Goal: Transaction & Acquisition: Register for event/course

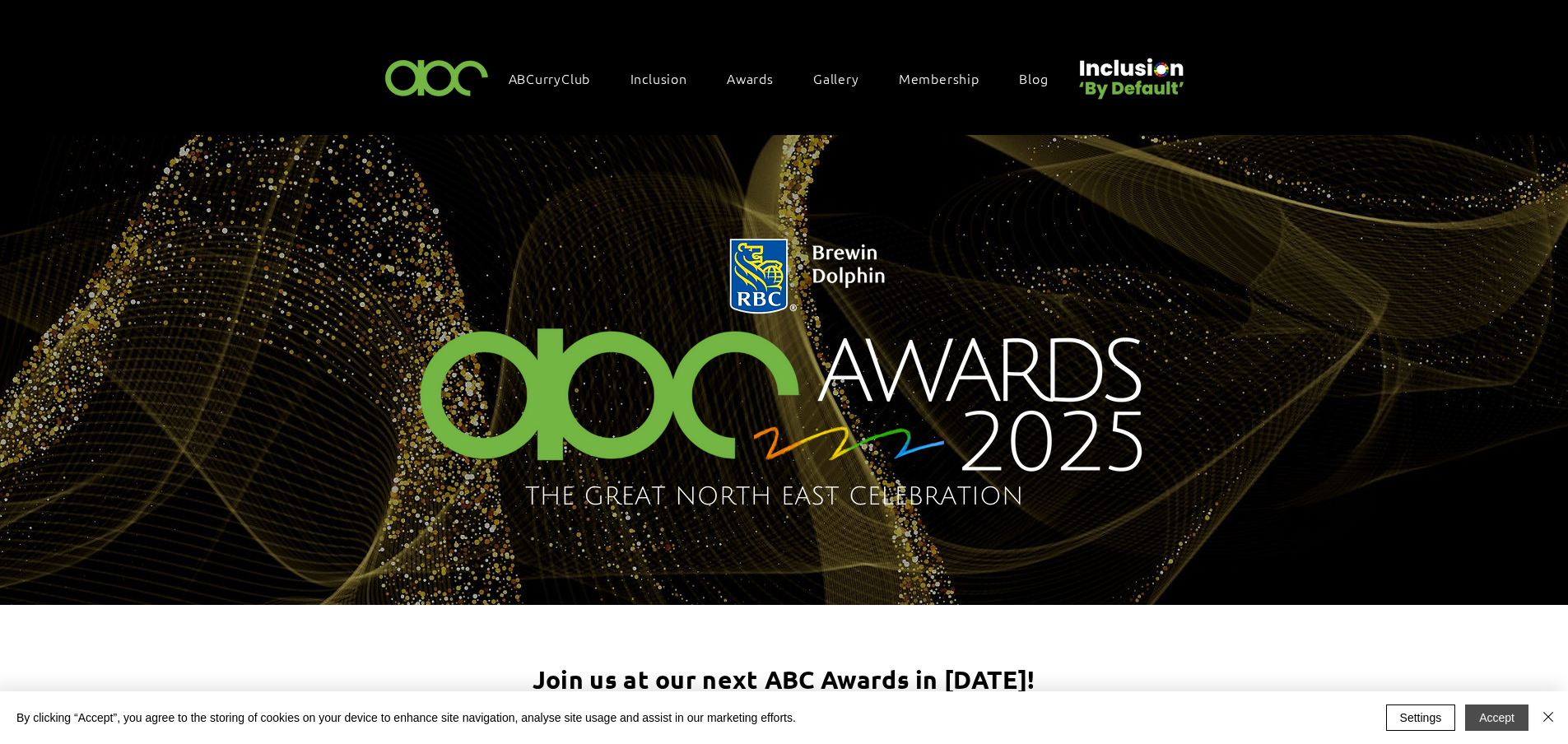
click at [1485, 709] on button "Accept" at bounding box center [1496, 717] width 63 height 27
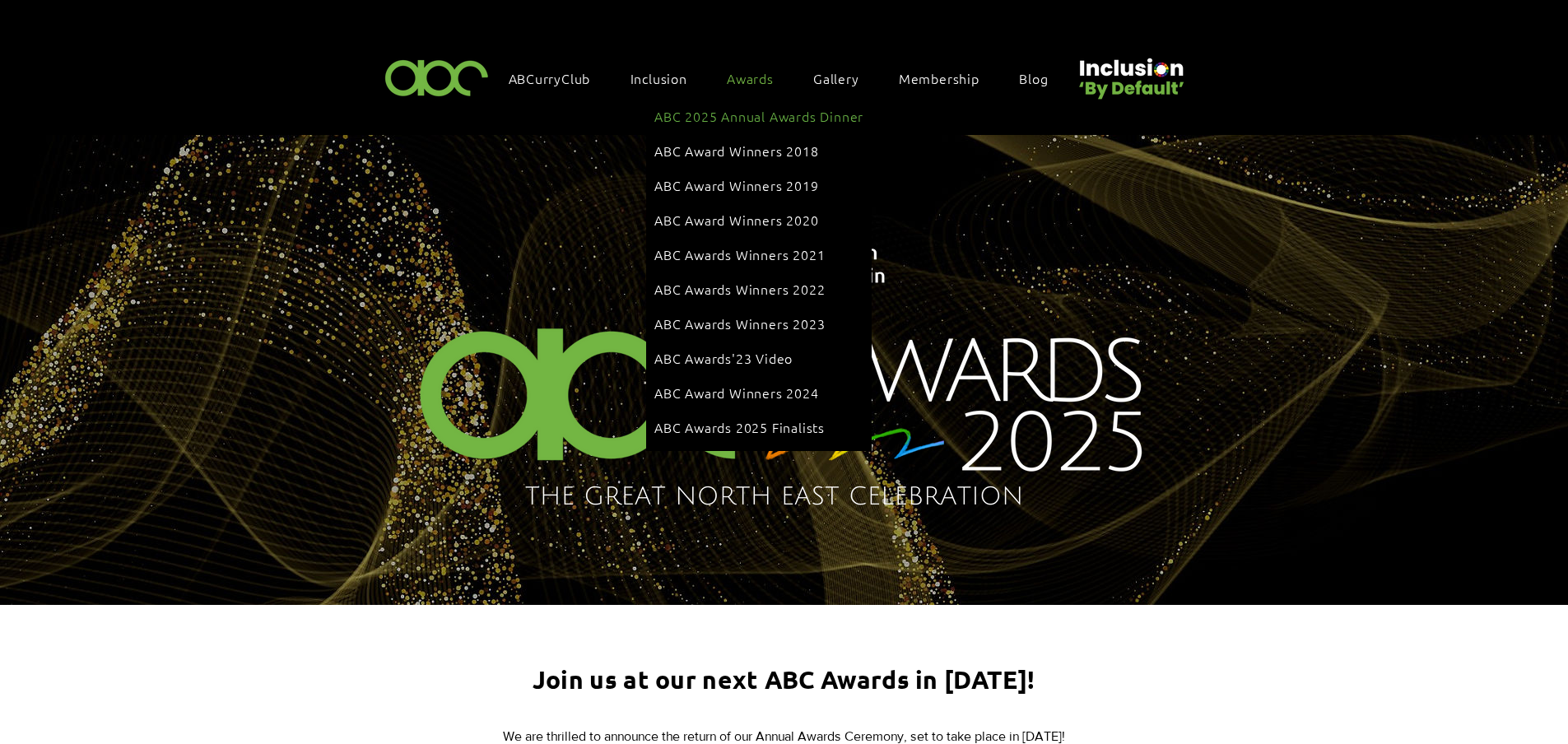
click at [761, 113] on span "ABC 2025 Annual Awards Dinner" at bounding box center [758, 116] width 209 height 18
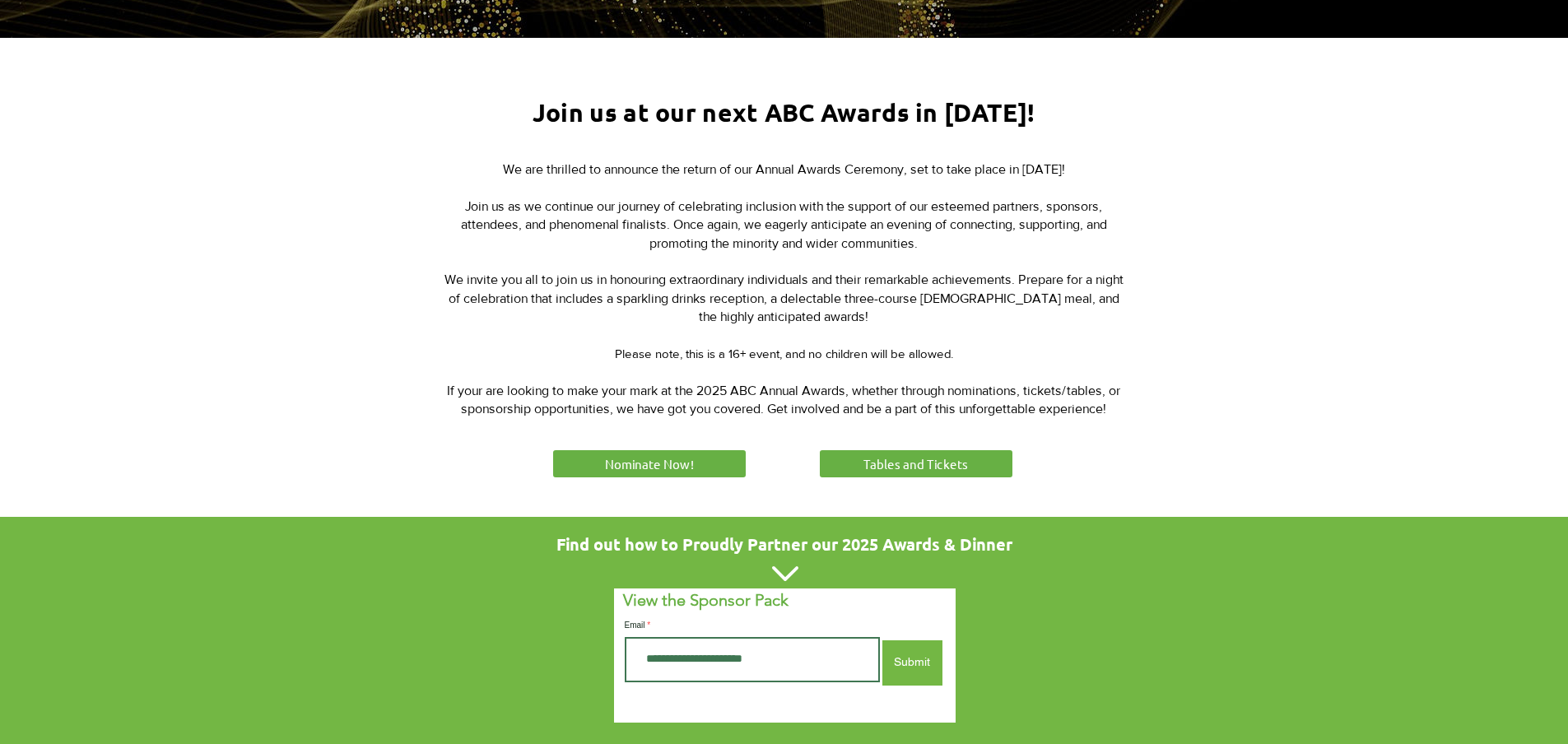
scroll to position [573, 0]
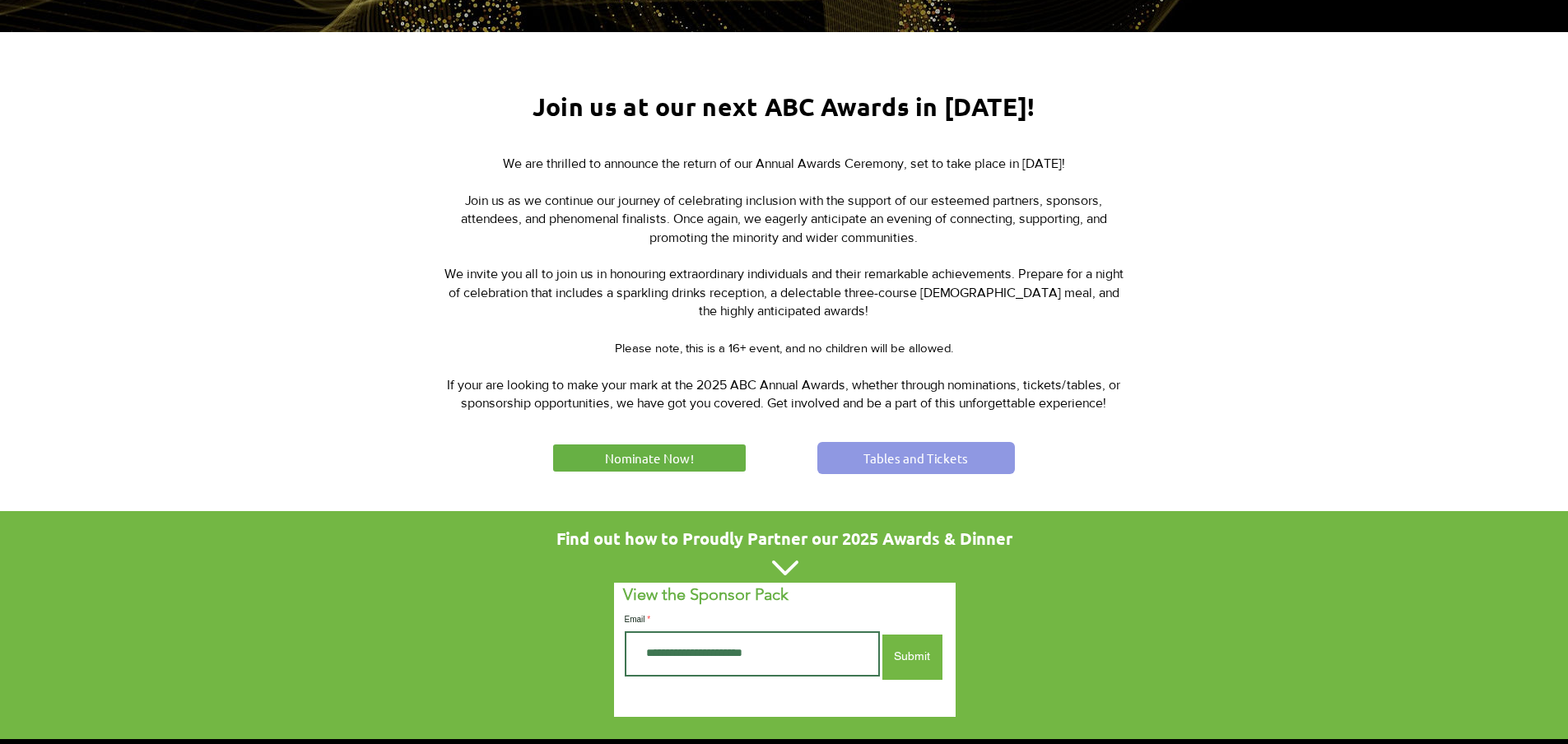
click at [865, 452] on span "Tables and Tickets" at bounding box center [916, 459] width 104 height 18
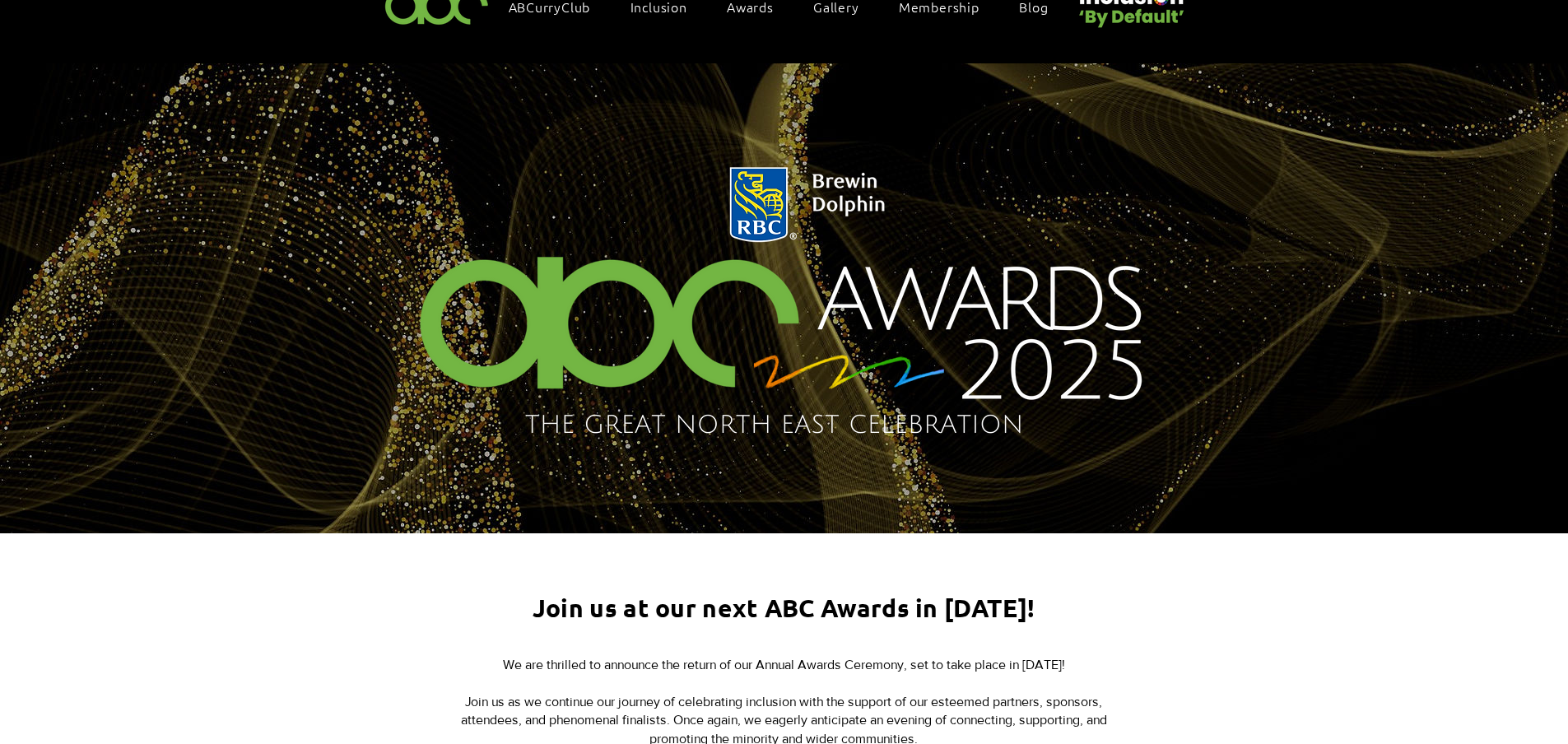
scroll to position [0, 0]
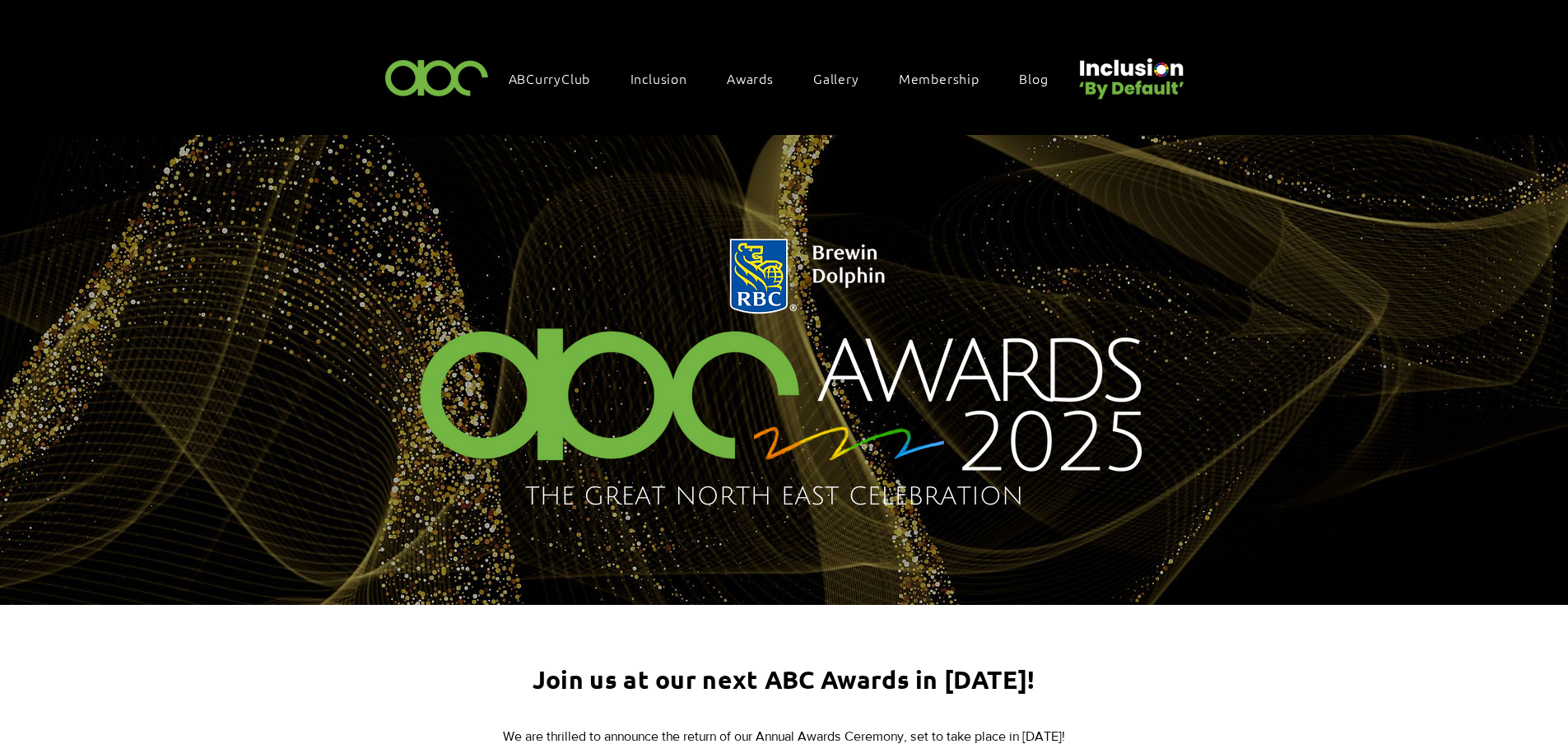
click at [907, 364] on img "main content" at bounding box center [783, 375] width 817 height 312
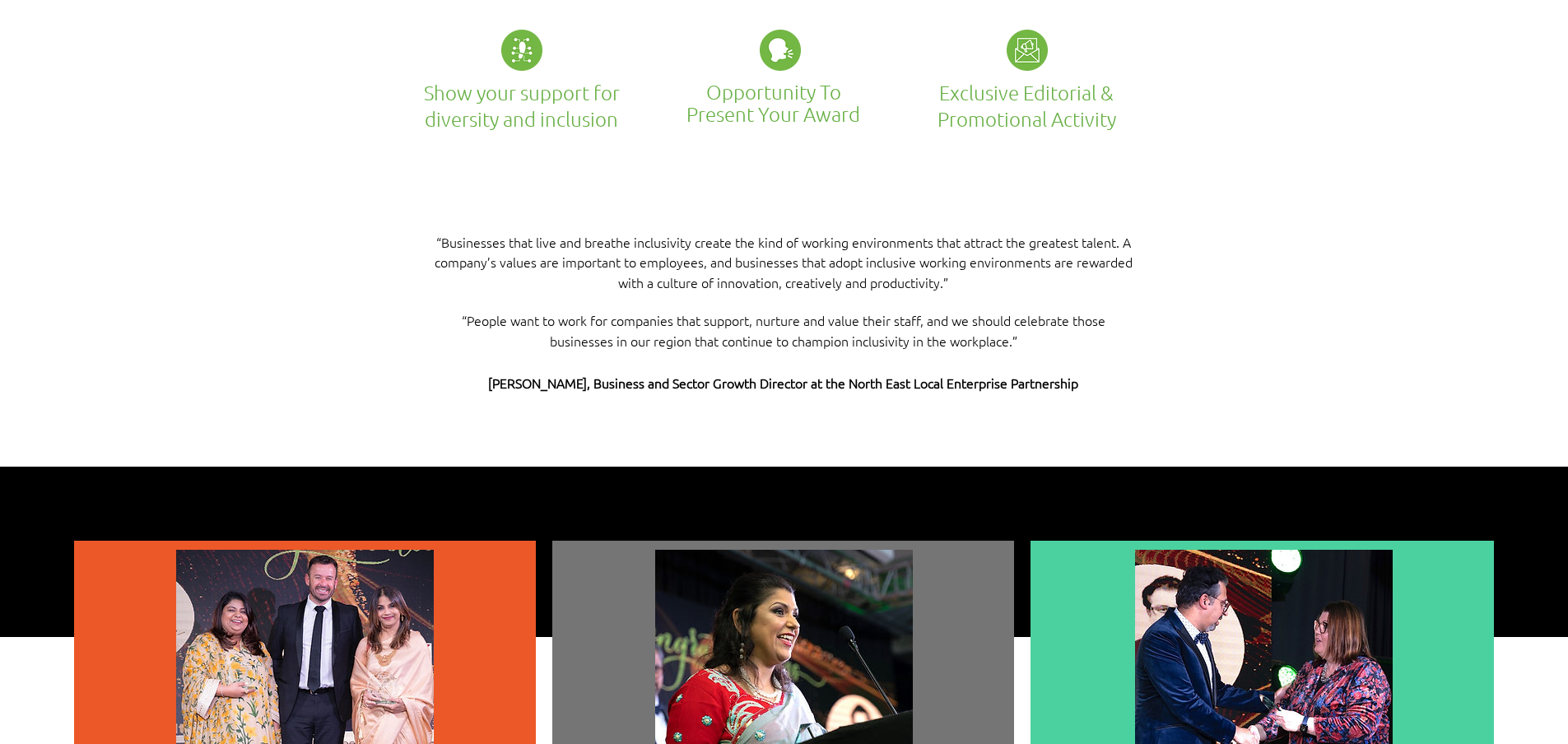
scroll to position [3255, 0]
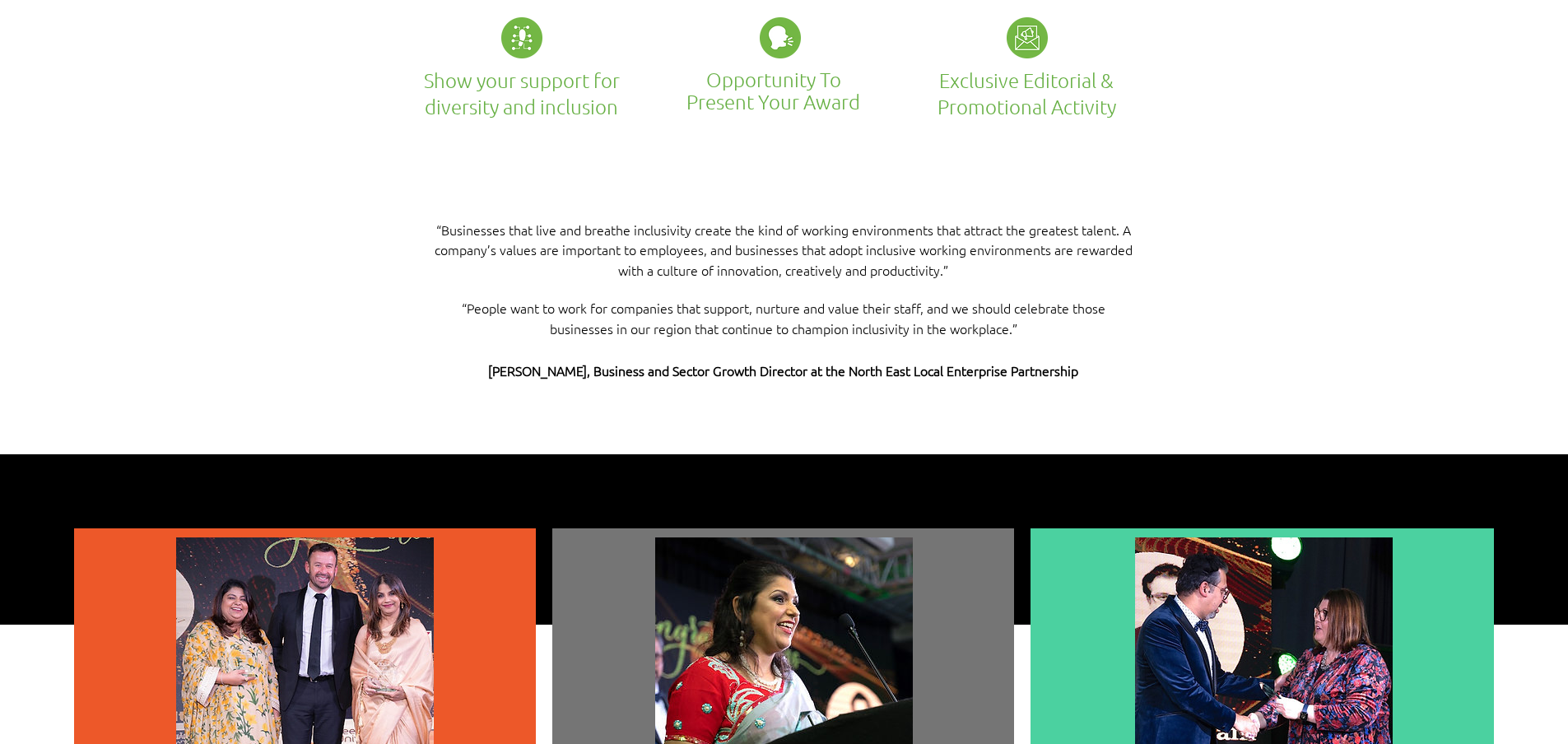
click at [526, 26] on img at bounding box center [521, 38] width 41 height 41
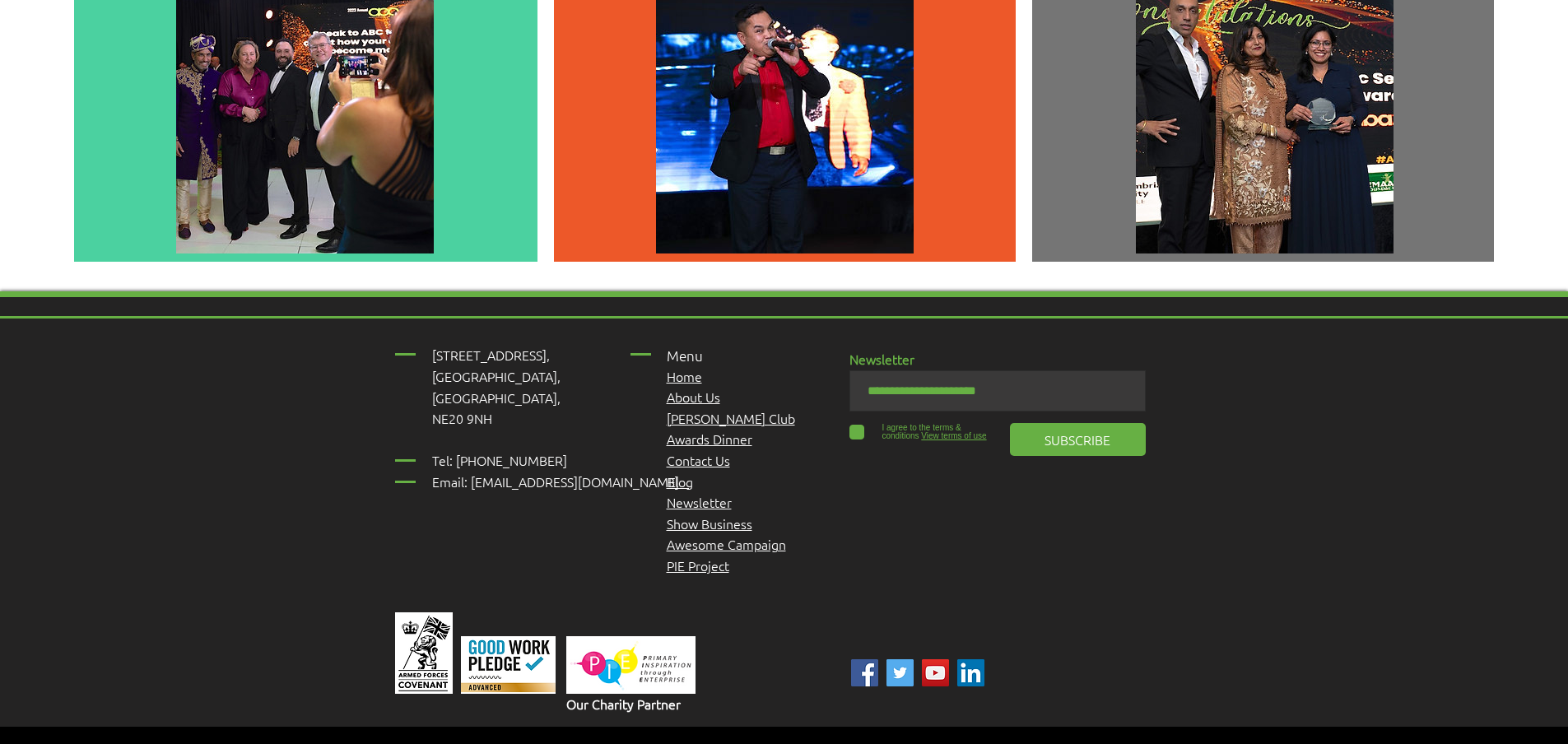
scroll to position [4395, 0]
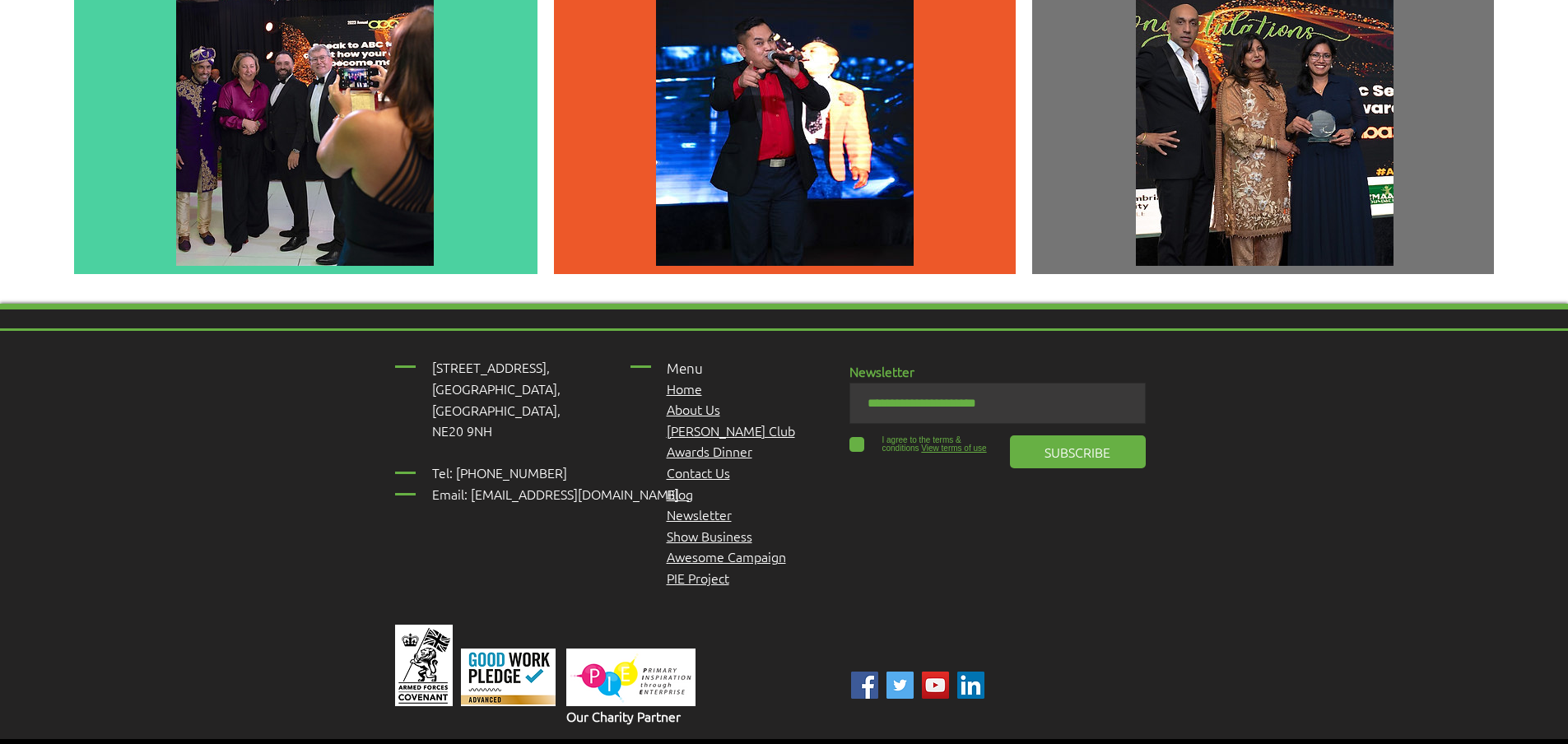
click at [703, 442] on span "Awards Dinner" at bounding box center [709, 451] width 86 height 18
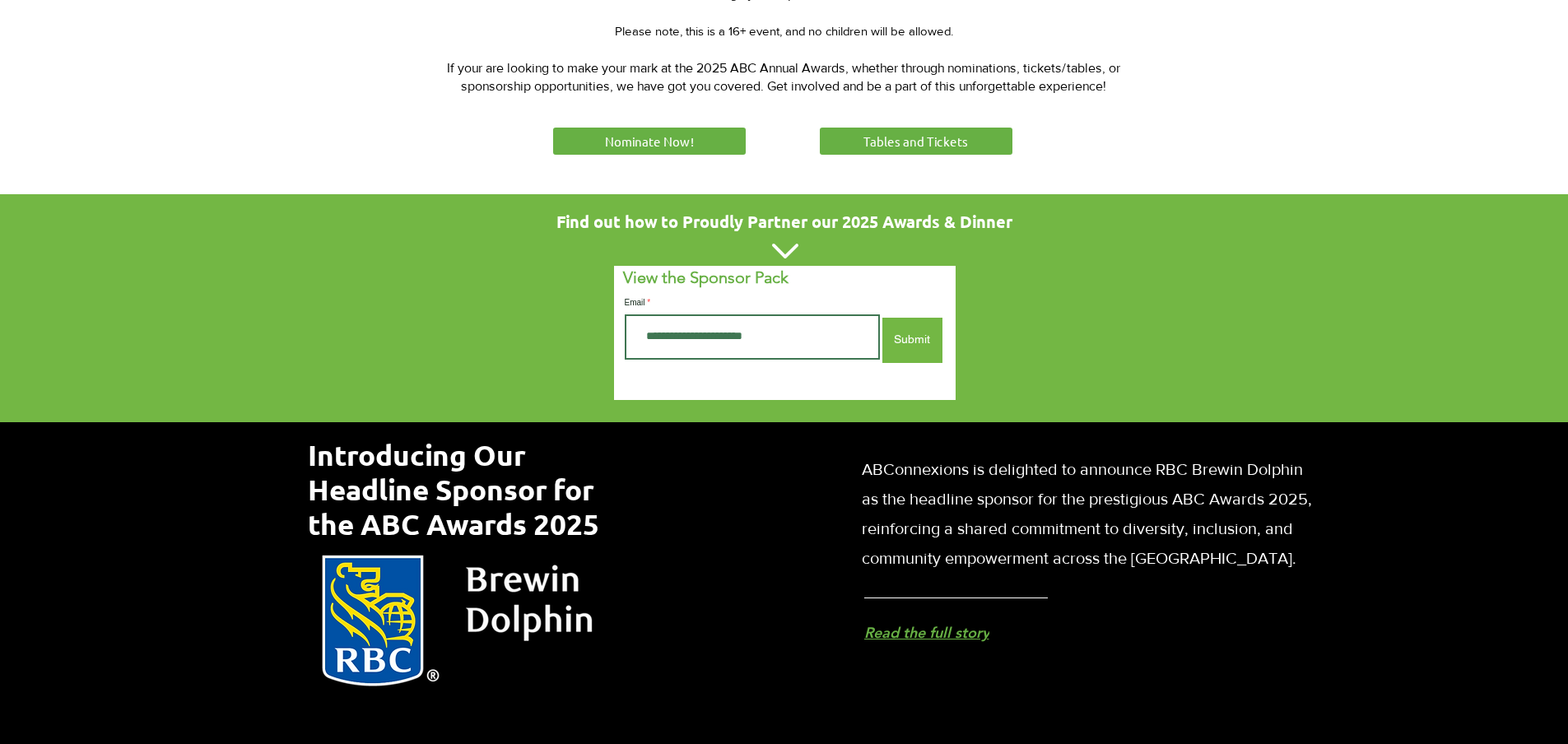
scroll to position [884, 0]
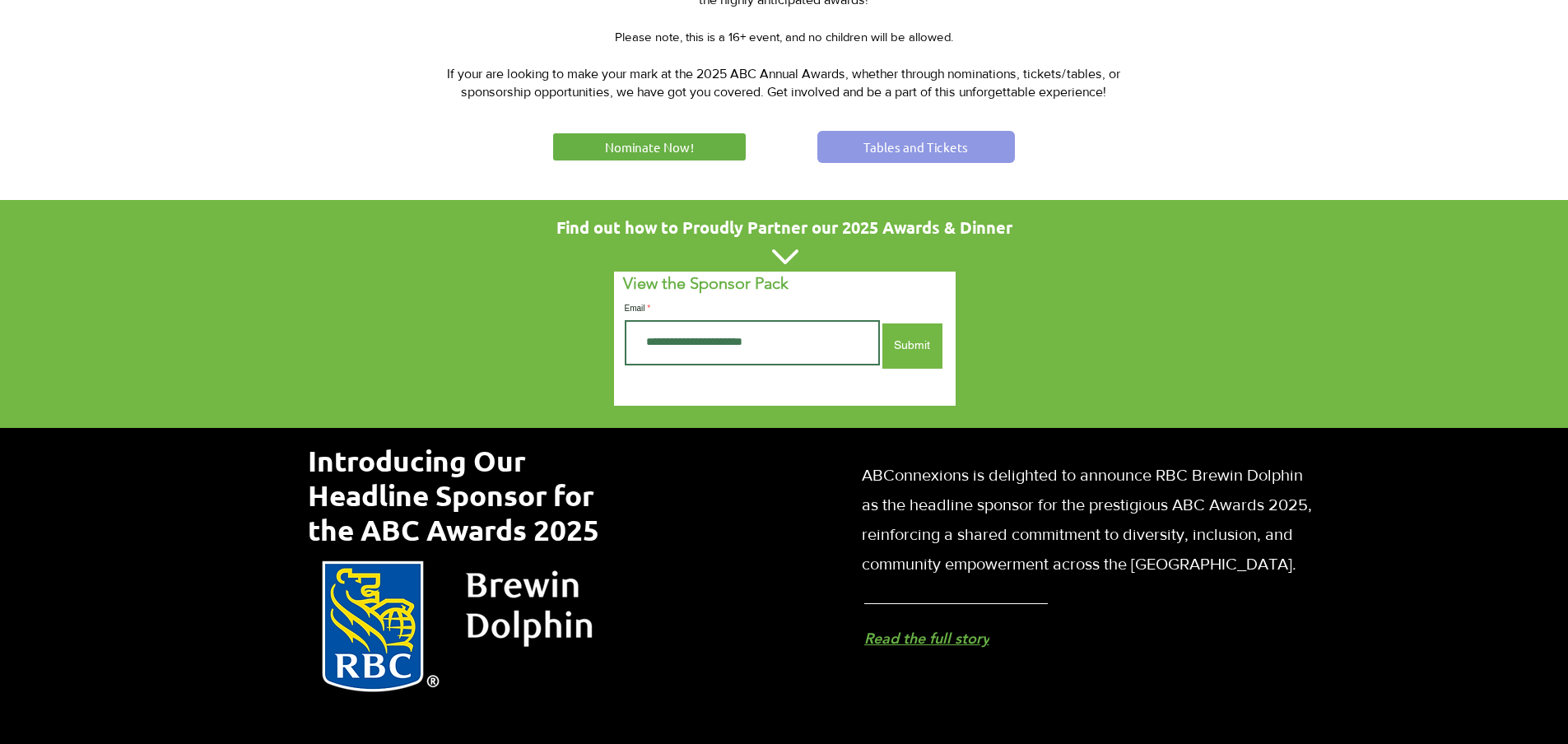
click at [900, 131] on link "Tables and Tickets" at bounding box center [916, 147] width 198 height 32
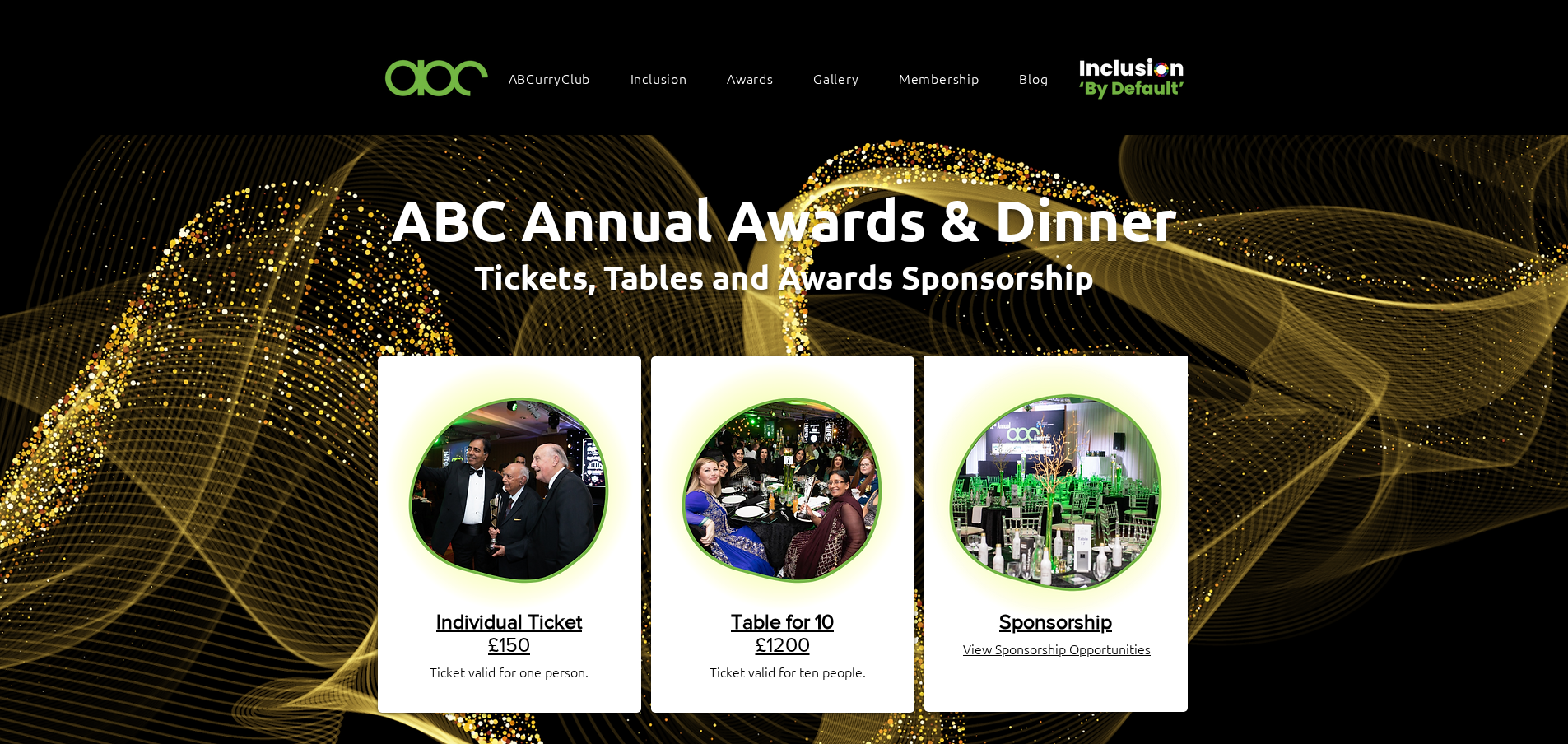
click at [543, 610] on span "Individual Ticket" at bounding box center [509, 621] width 146 height 23
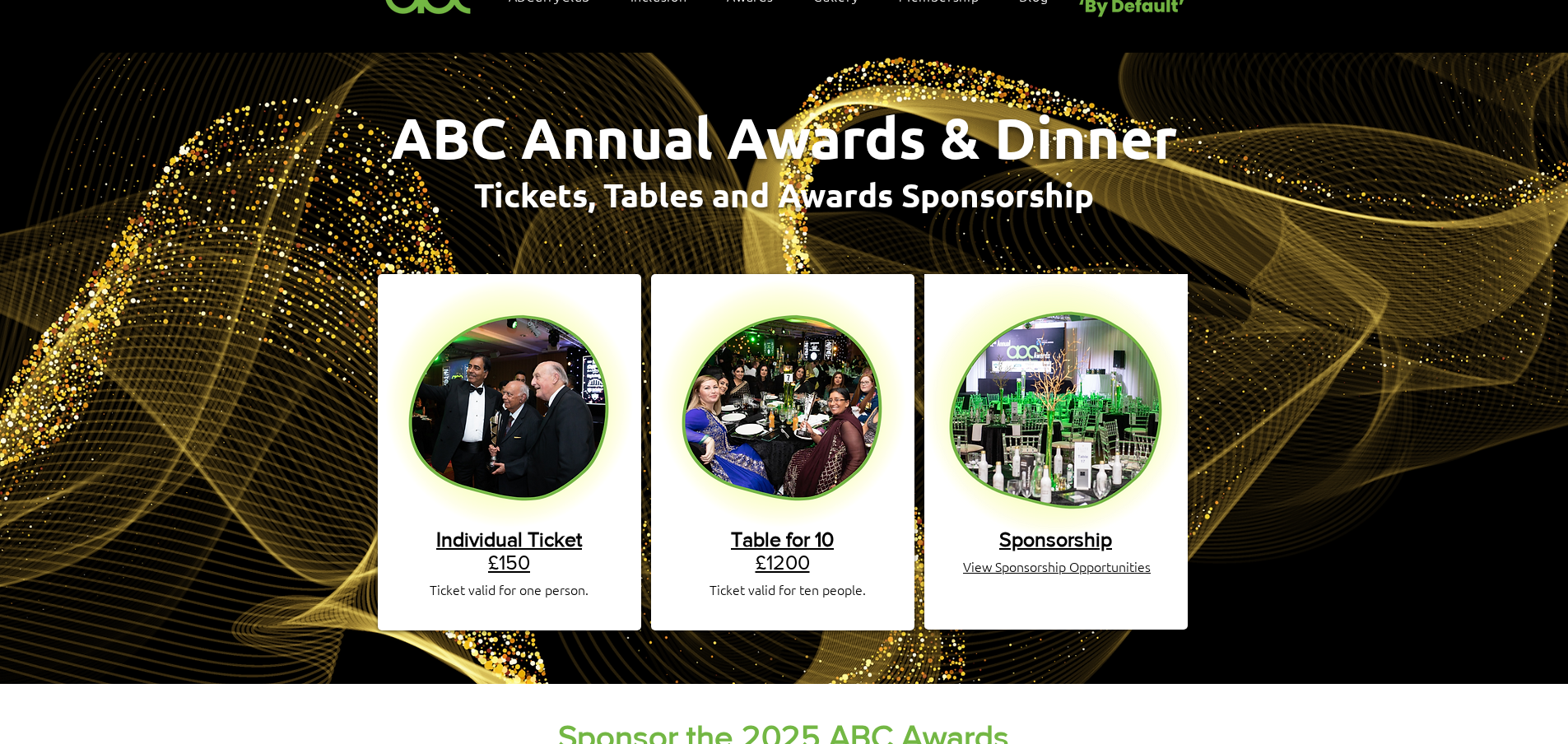
scroll to position [92, 0]
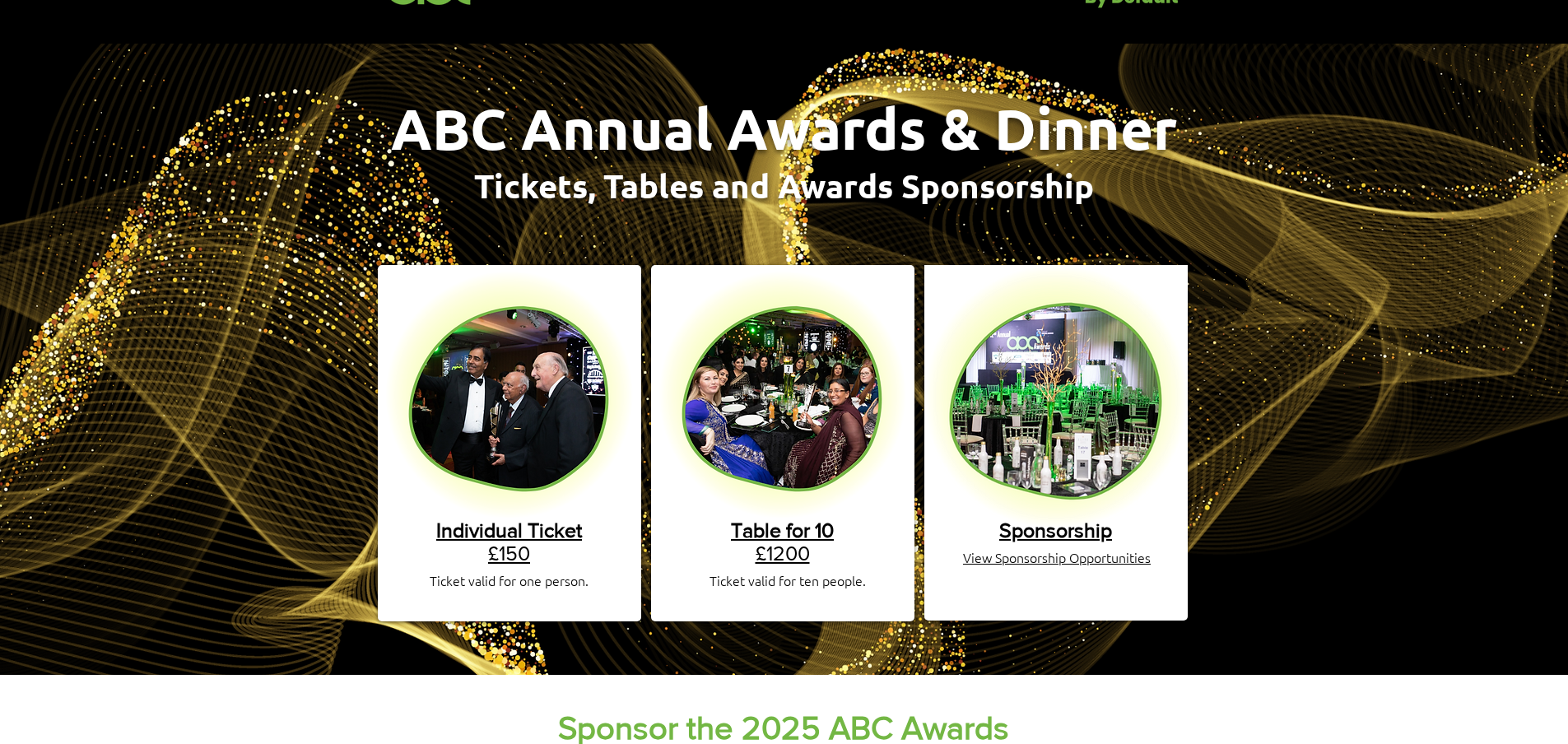
click at [515, 520] on span "Individual Ticket" at bounding box center [509, 529] width 146 height 23
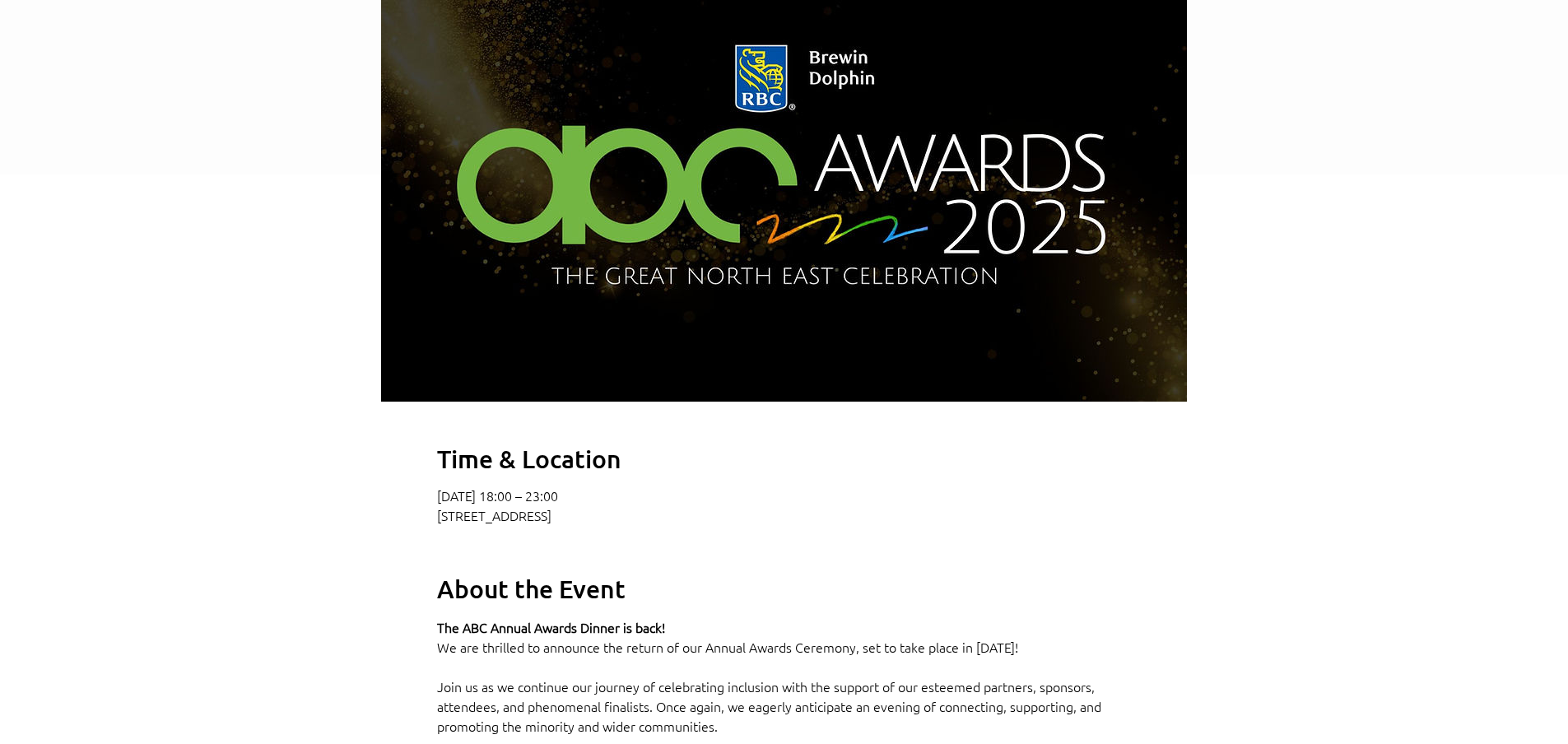
scroll to position [597, 0]
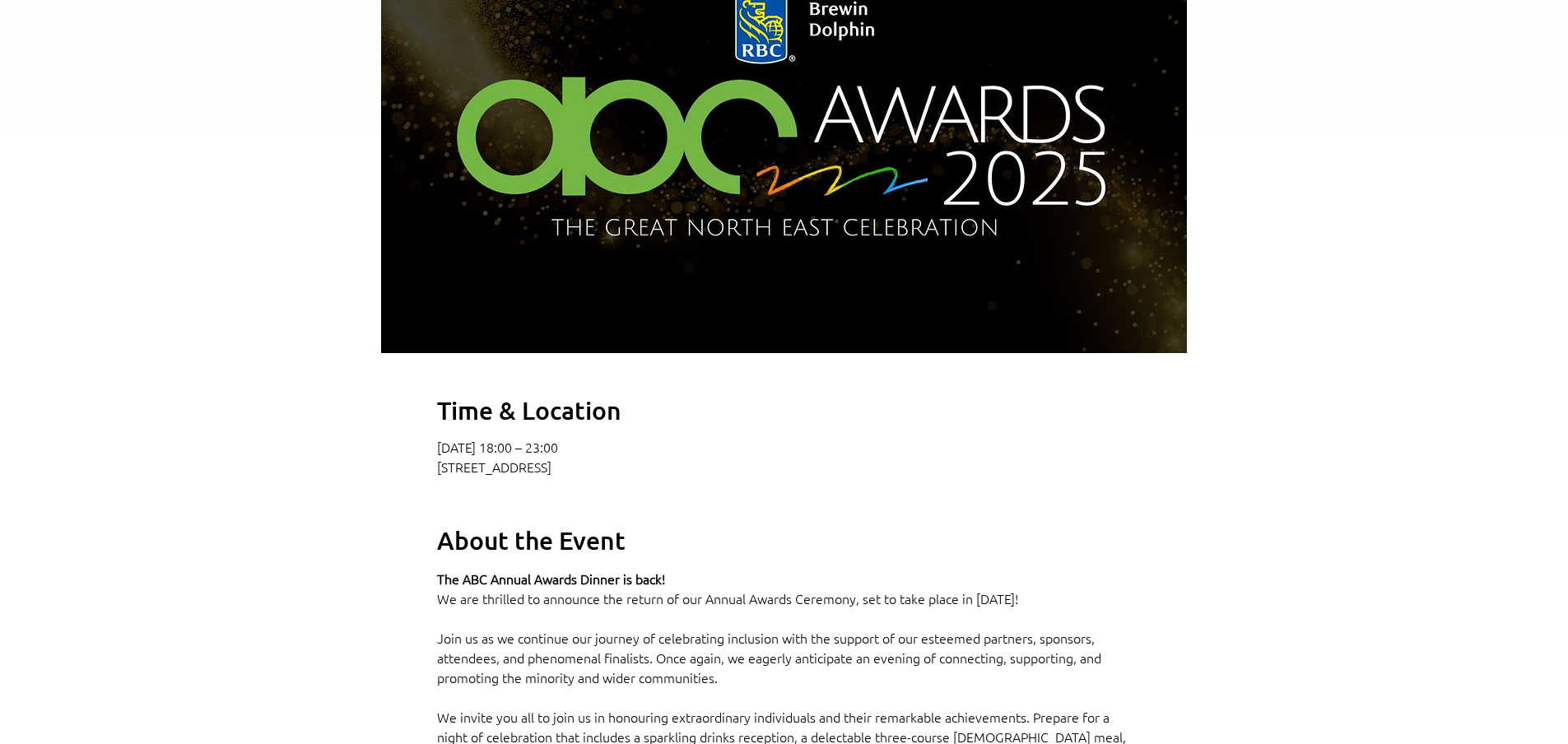
drag, startPoint x: 438, startPoint y: 493, endPoint x: 899, endPoint y: 490, distance: 461.0
click at [899, 475] on p "[STREET_ADDRESS]" at bounding box center [783, 466] width 694 height 17
copy p "[STREET_ADDRESS]"
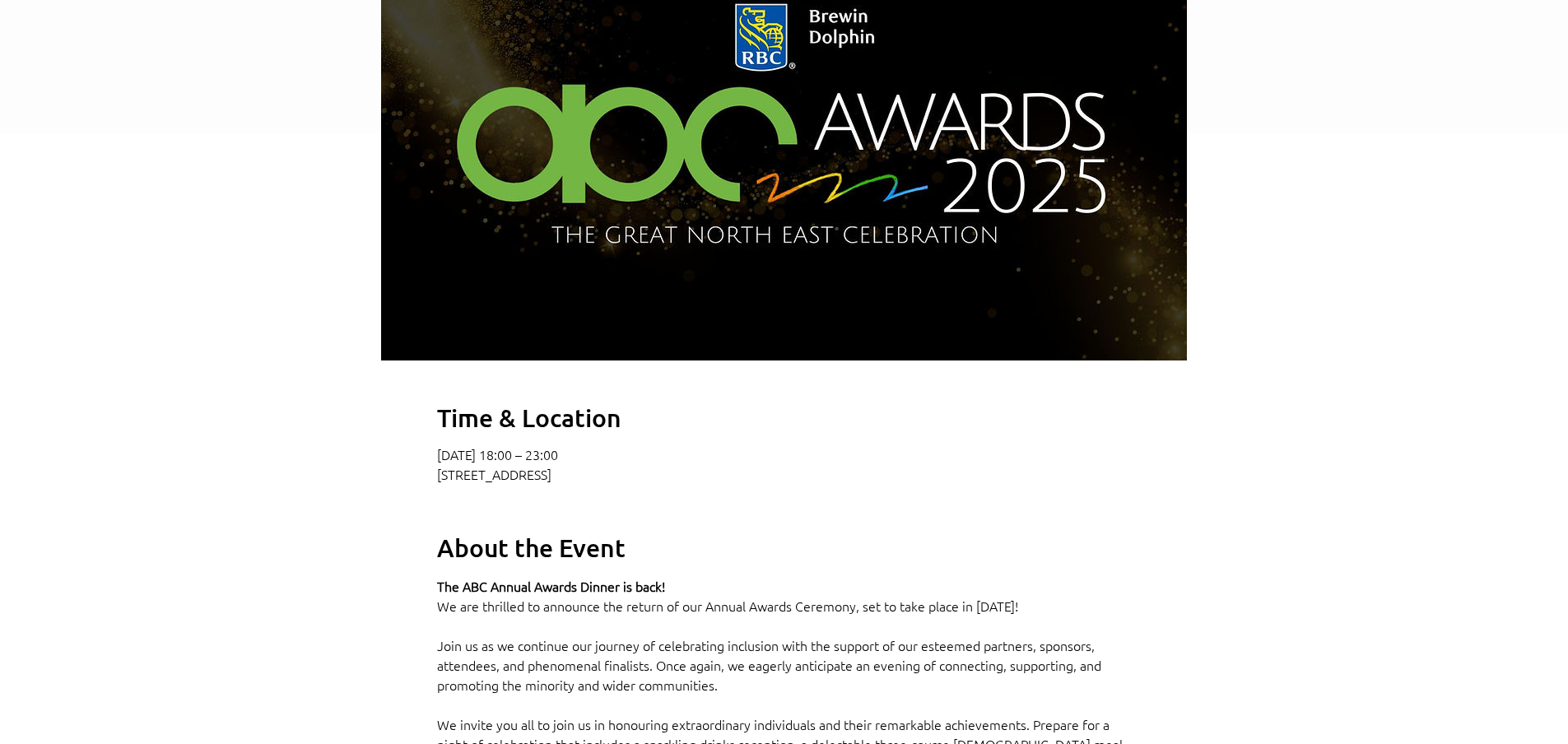
scroll to position [594, 0]
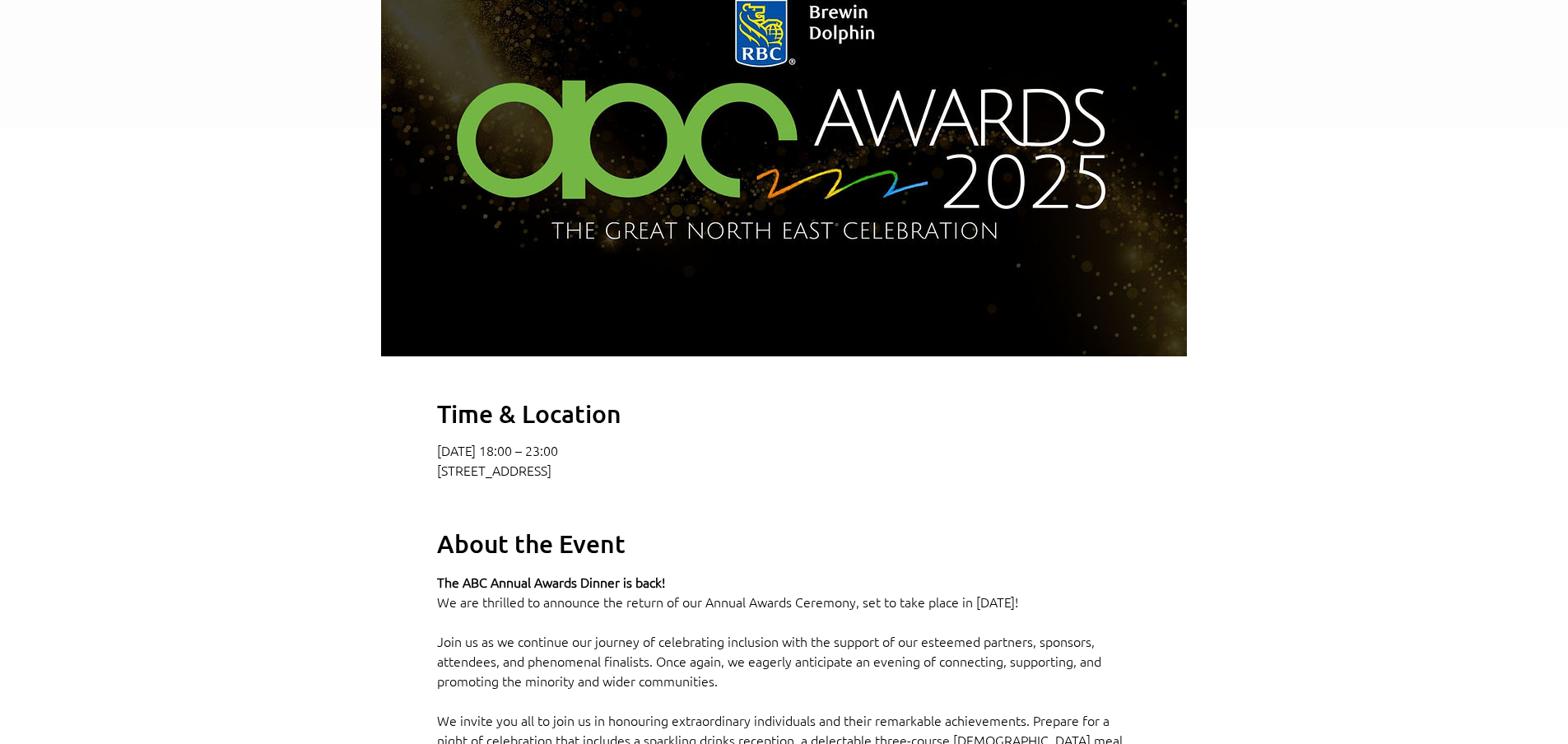
click at [627, 478] on p "Newcastle upon Tyne, High Gosforth Park, Newcastle upon Tyne NE3 5HN, UK" at bounding box center [783, 469] width 694 height 17
drag, startPoint x: 470, startPoint y: 496, endPoint x: 900, endPoint y: 492, distance: 430.0
click at [900, 478] on p "Newcastle upon Tyne, High Gosforth Park, Newcastle upon Tyne NE3 5HN, UK" at bounding box center [783, 469] width 694 height 17
copy p "Newcastle upon Tyne, High Gosforth Park, Newcastle upon Tyne NE3 5HN, UK"
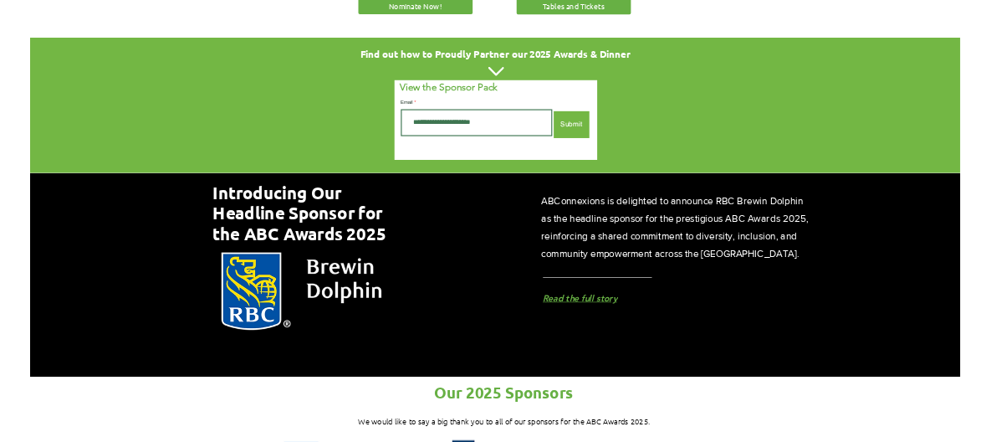
scroll to position [1020, 0]
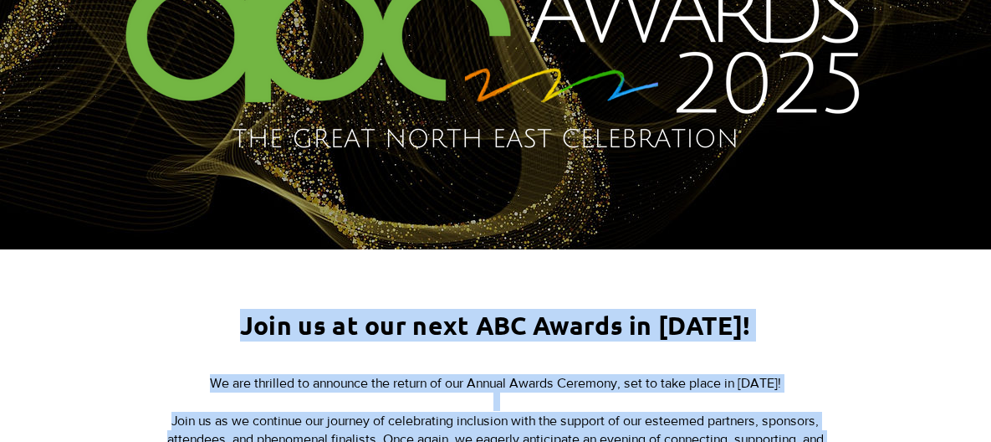
drag, startPoint x: 553, startPoint y: -101, endPoint x: 629, endPoint y: -153, distance: 92.1
